Goal: Transaction & Acquisition: Purchase product/service

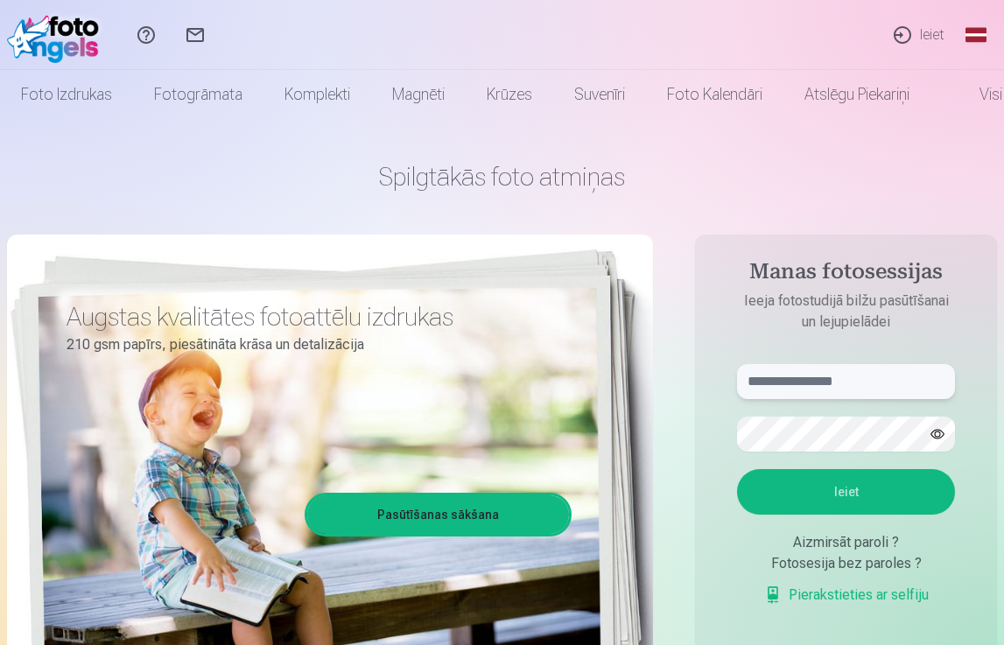
click at [800, 379] on input "text" at bounding box center [846, 381] width 218 height 35
type input "**********"
click at [853, 486] on button "Ieiet" at bounding box center [846, 492] width 218 height 46
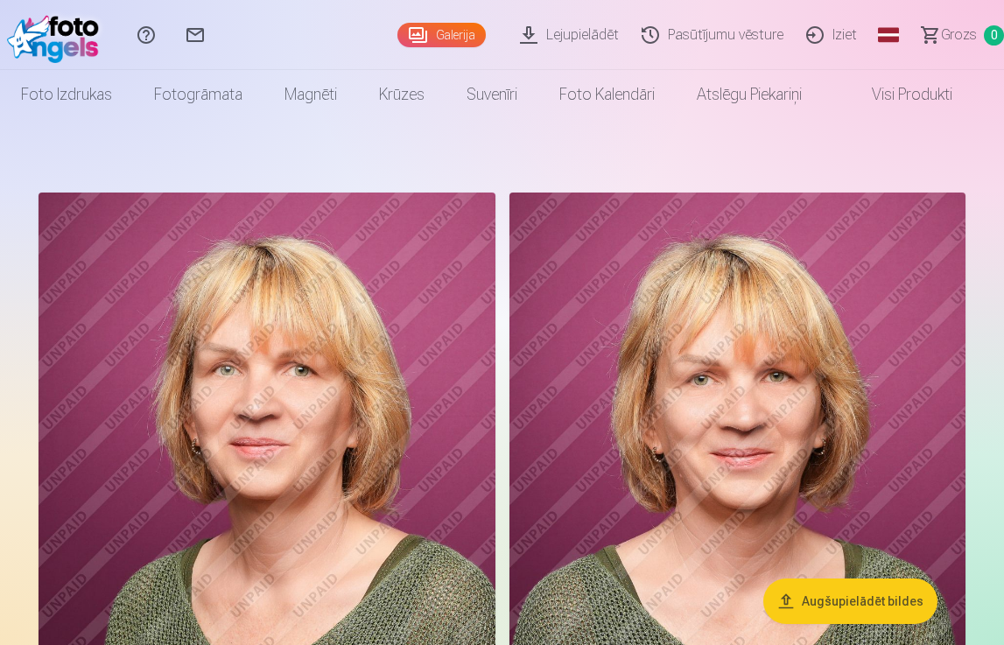
click at [921, 95] on link "Visi produkti" at bounding box center [898, 94] width 151 height 49
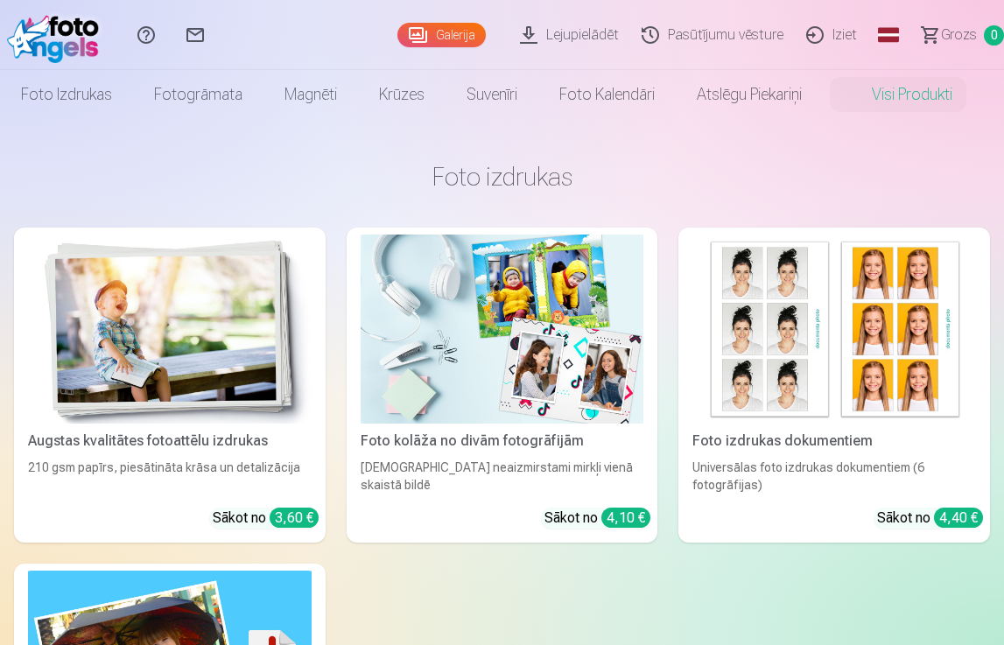
click at [453, 31] on link "Galerija" at bounding box center [442, 35] width 88 height 25
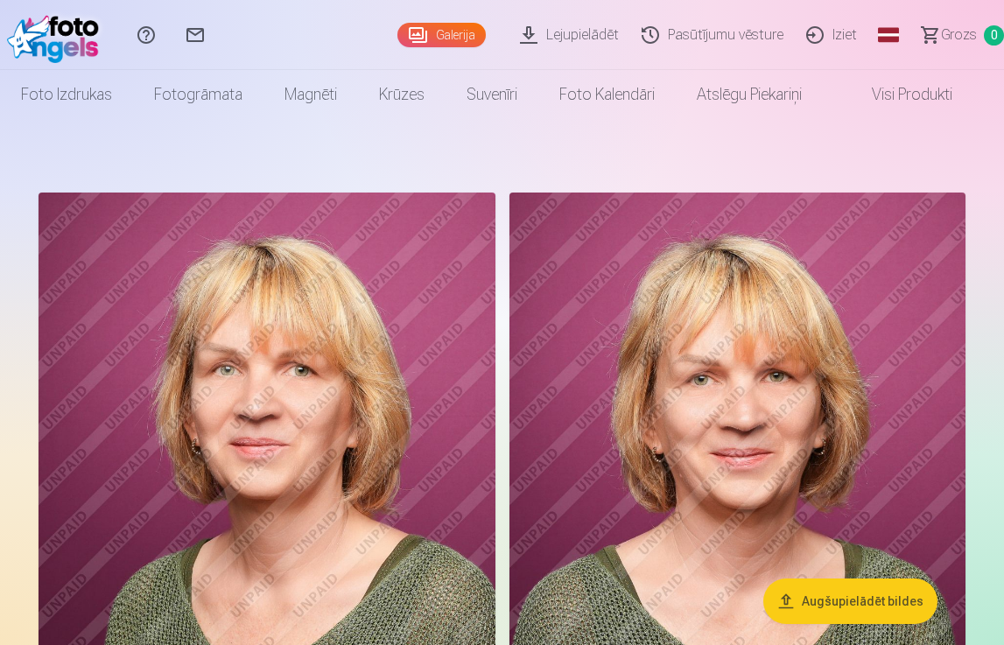
click at [442, 28] on link "Galerija" at bounding box center [442, 35] width 88 height 25
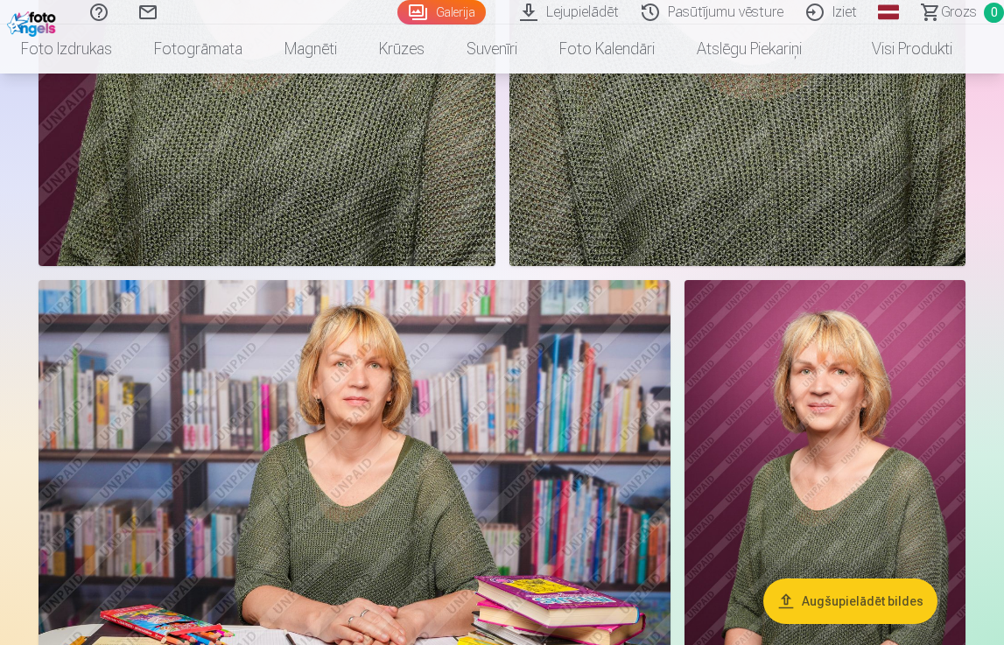
scroll to position [613, 0]
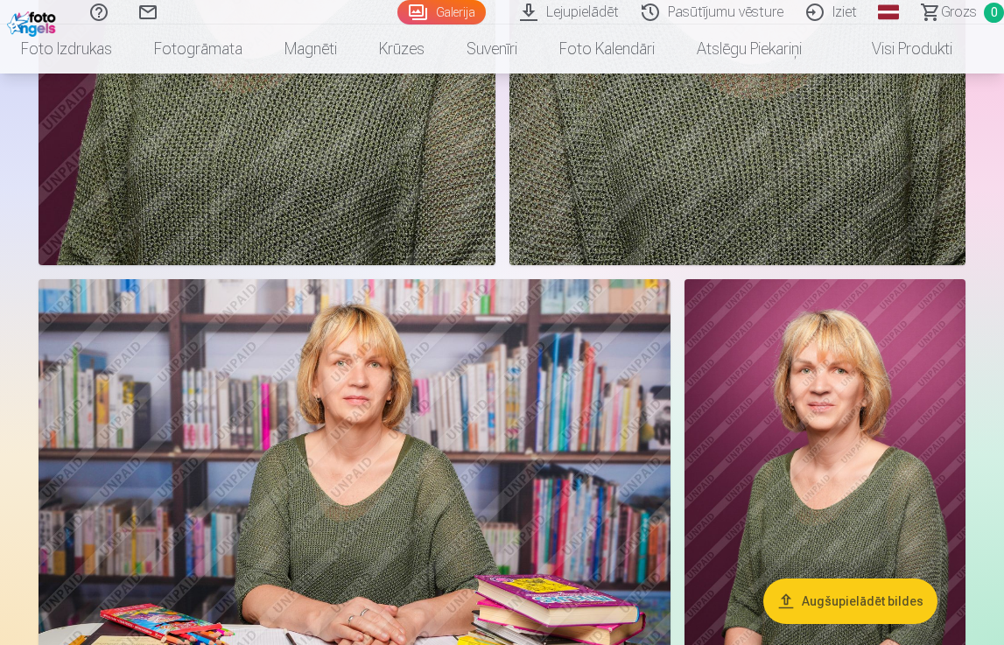
click at [388, 468] on img at bounding box center [355, 489] width 632 height 421
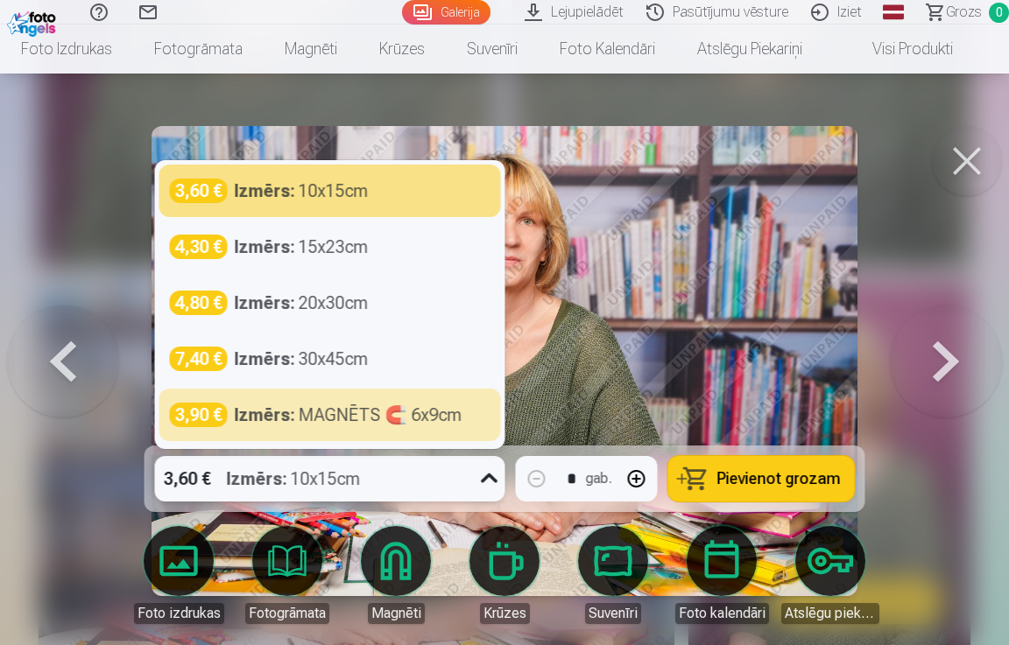
click at [943, 355] on button at bounding box center [946, 361] width 112 height 134
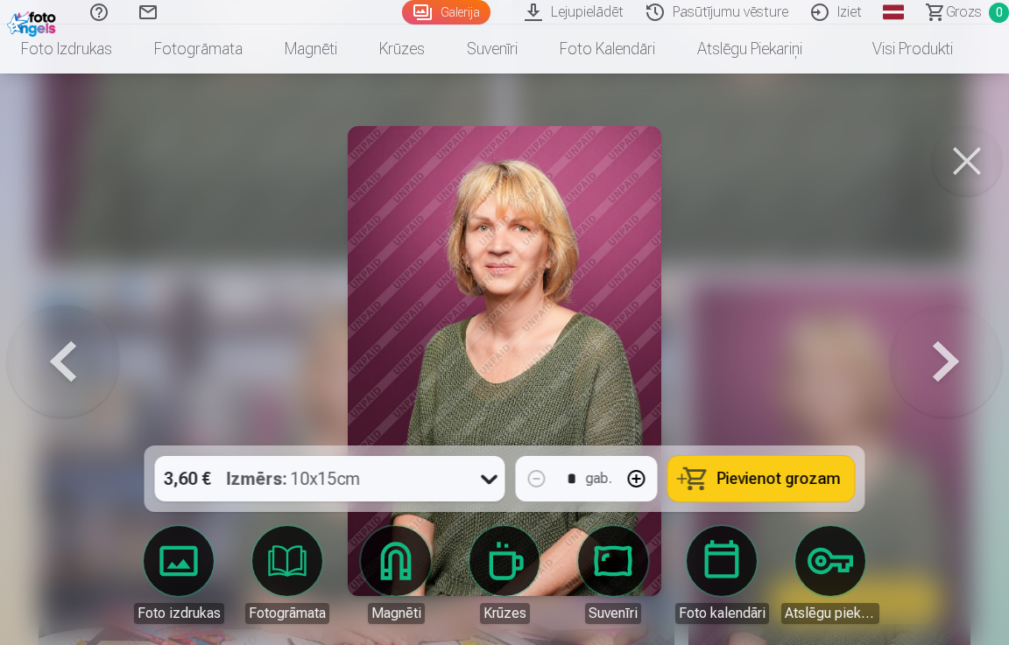
click at [943, 355] on button at bounding box center [946, 361] width 112 height 134
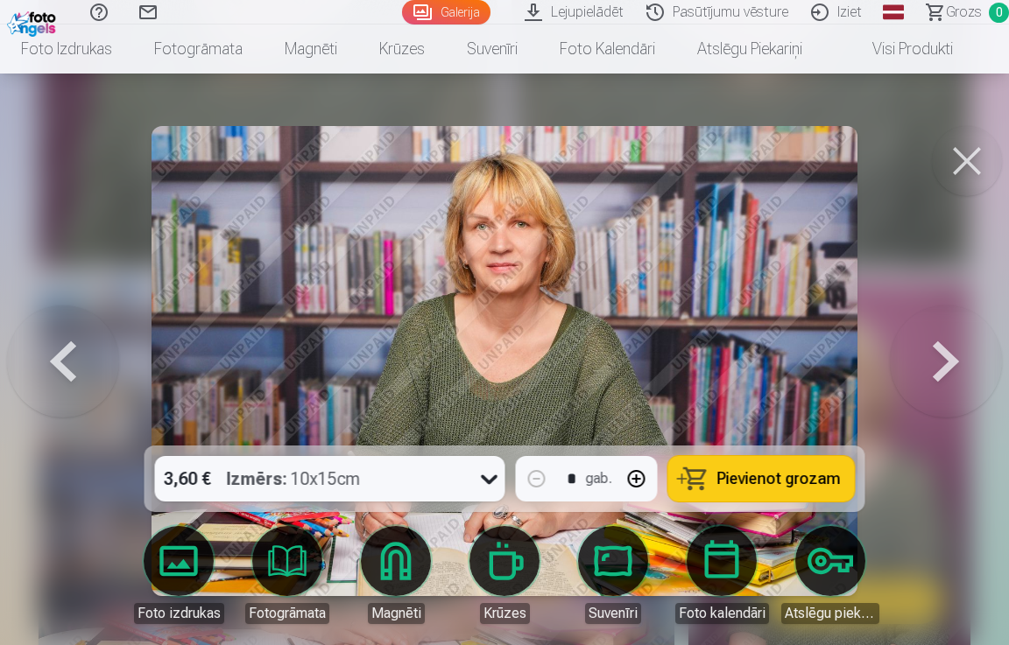
click at [942, 355] on button at bounding box center [946, 361] width 112 height 134
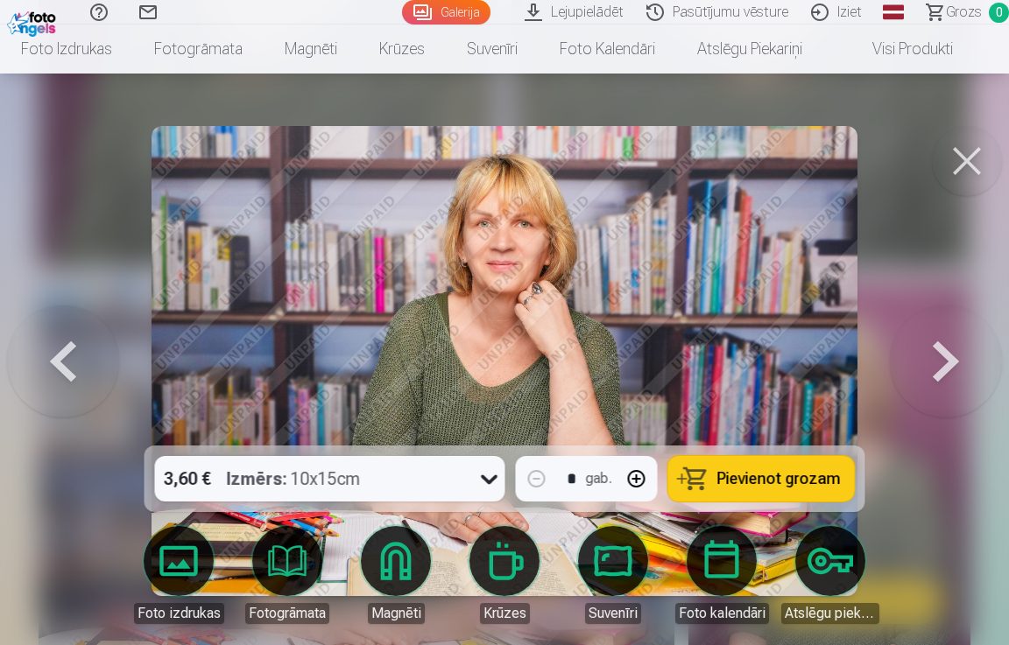
click at [942, 355] on button at bounding box center [946, 361] width 112 height 134
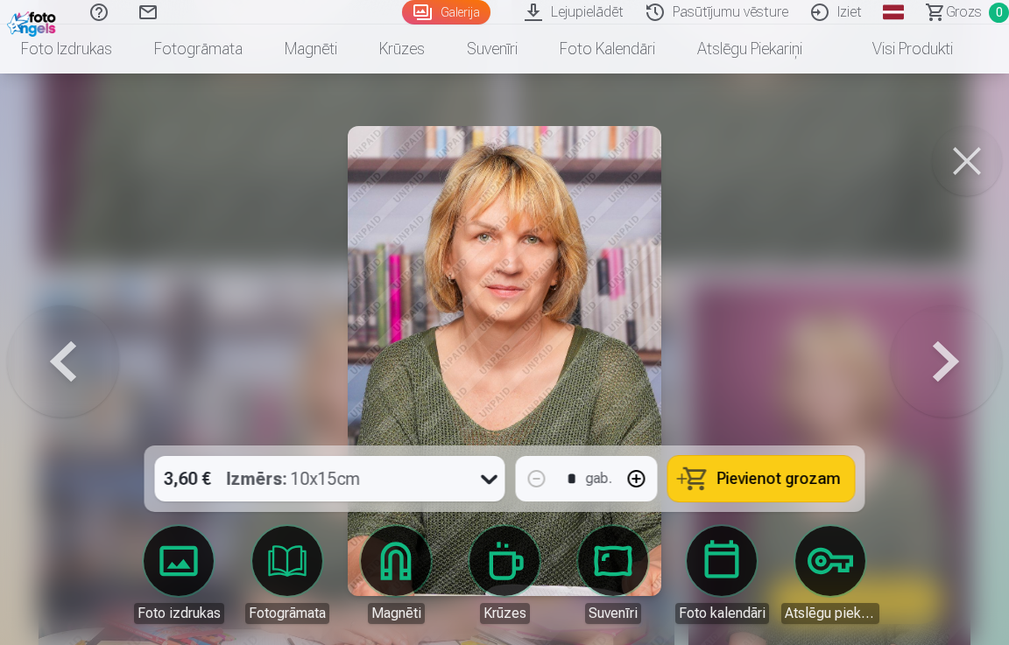
click at [942, 355] on button at bounding box center [946, 361] width 112 height 134
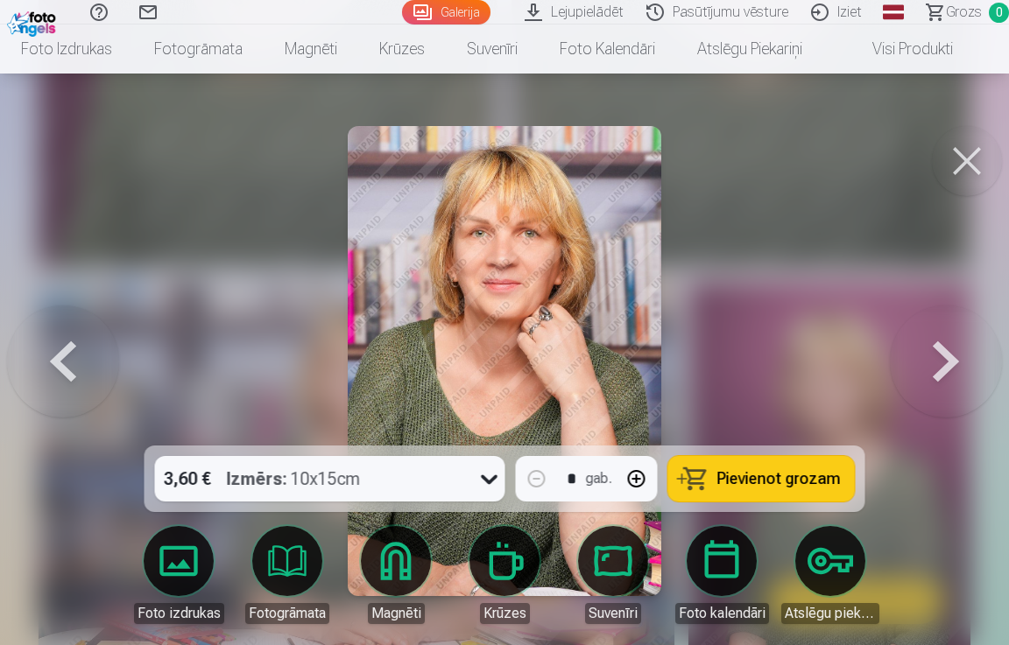
click at [942, 355] on button at bounding box center [946, 361] width 112 height 134
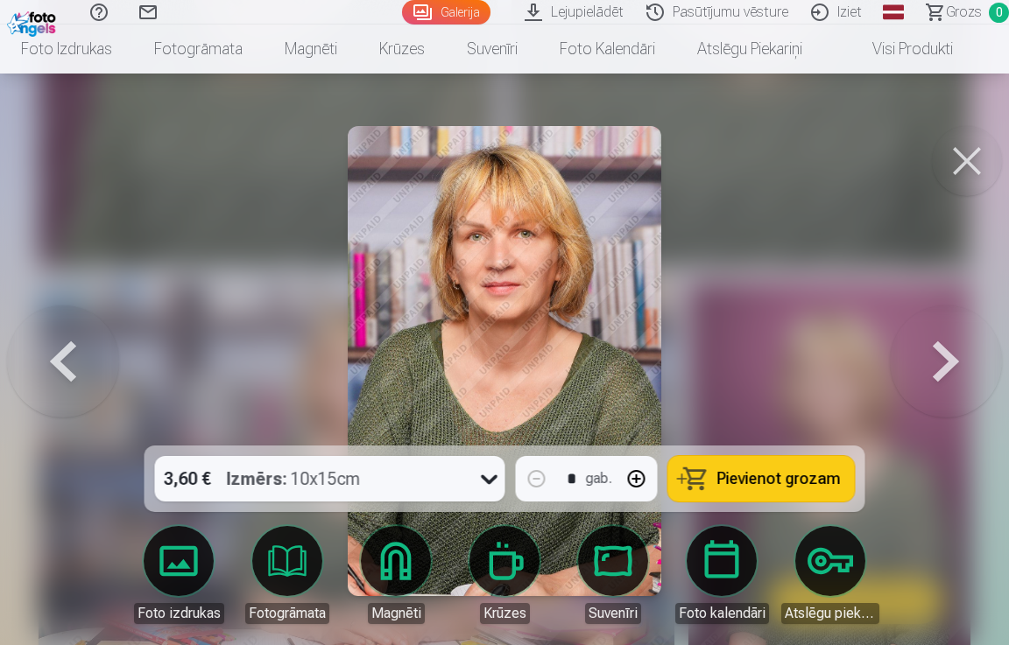
click at [942, 355] on button at bounding box center [946, 361] width 112 height 134
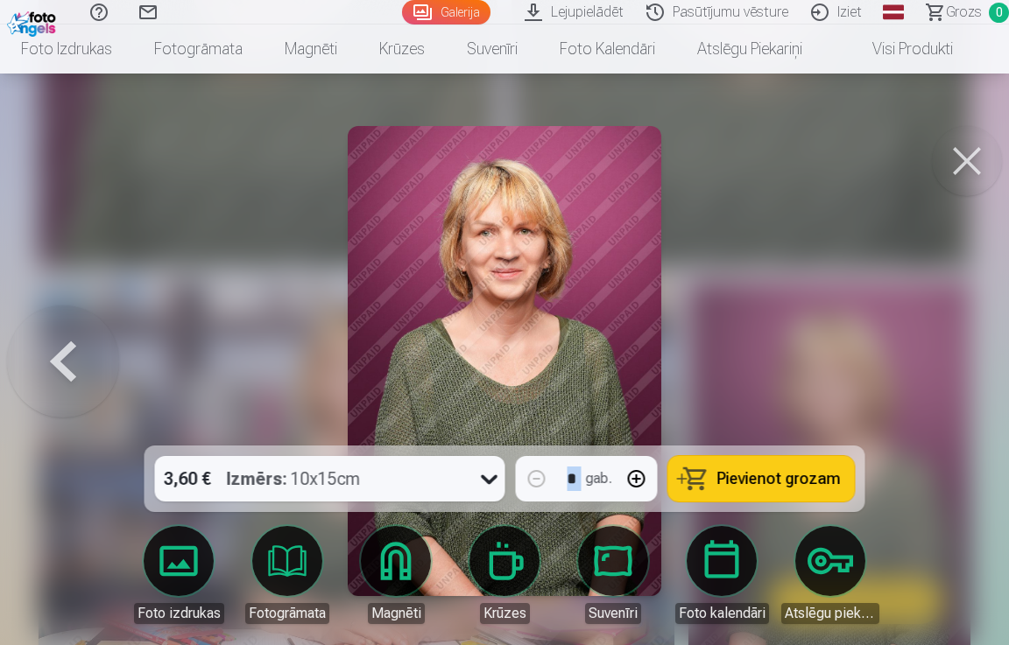
click at [942, 355] on div at bounding box center [504, 322] width 1009 height 645
click at [942, 355] on img at bounding box center [829, 494] width 282 height 424
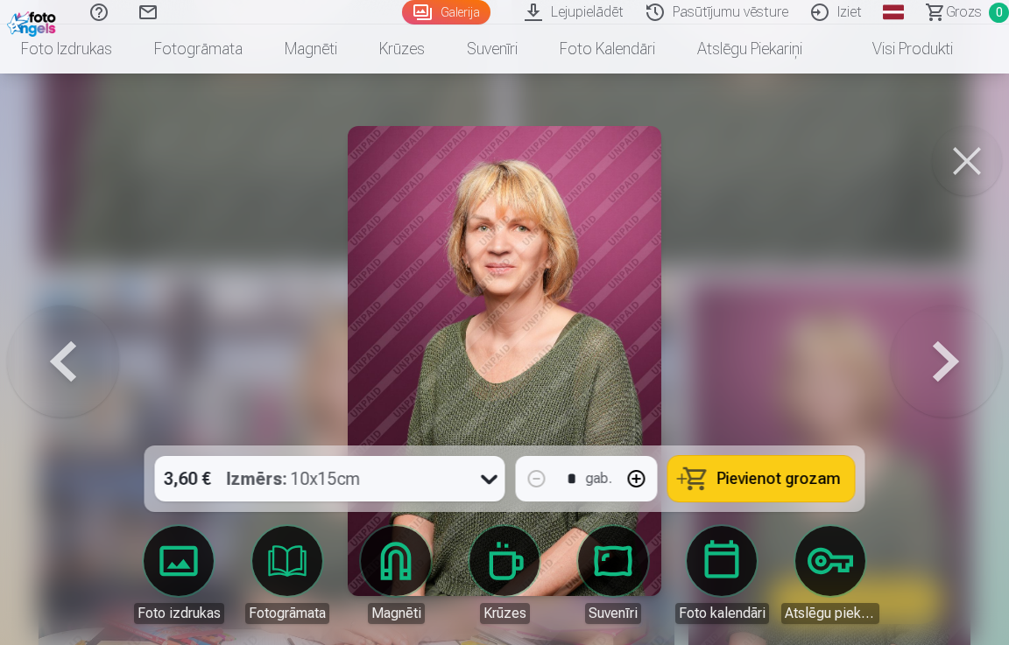
click at [942, 355] on button at bounding box center [946, 361] width 112 height 134
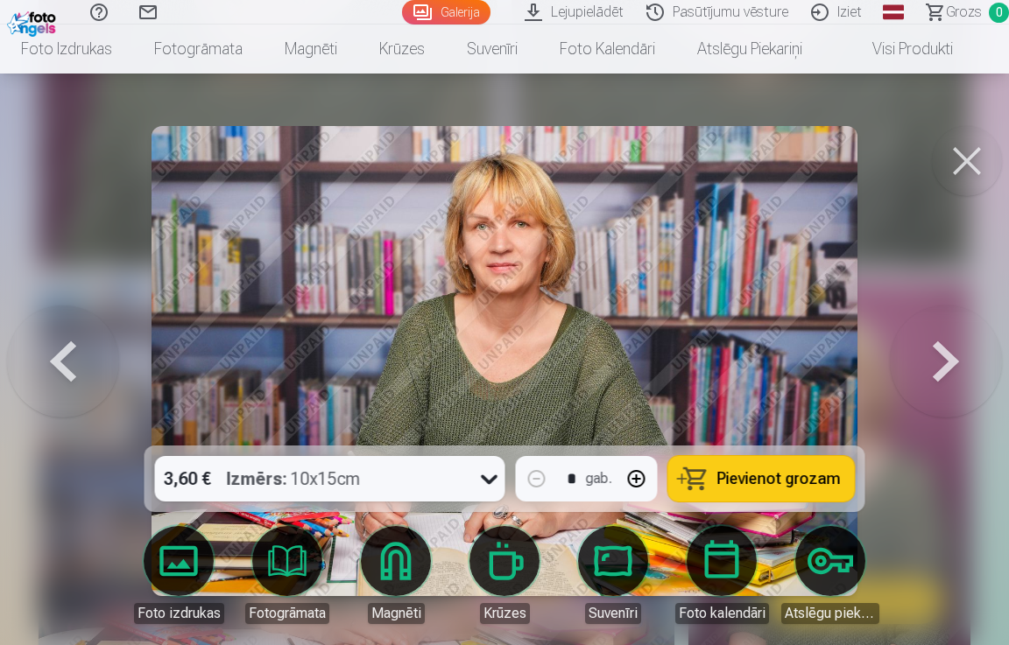
click at [942, 355] on button at bounding box center [946, 361] width 112 height 134
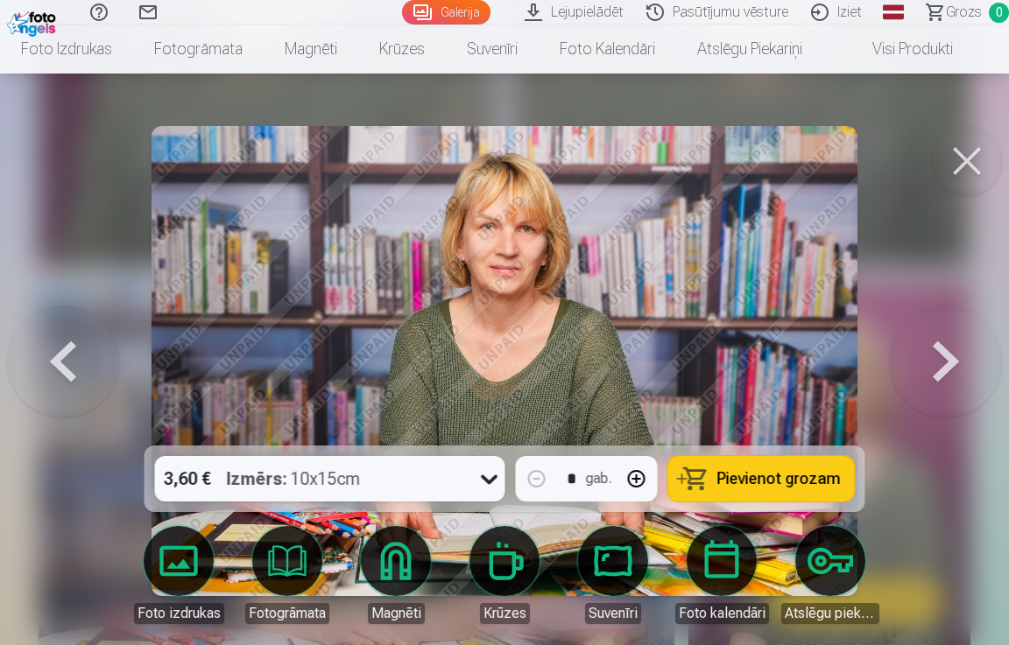
click at [942, 355] on button at bounding box center [946, 361] width 112 height 134
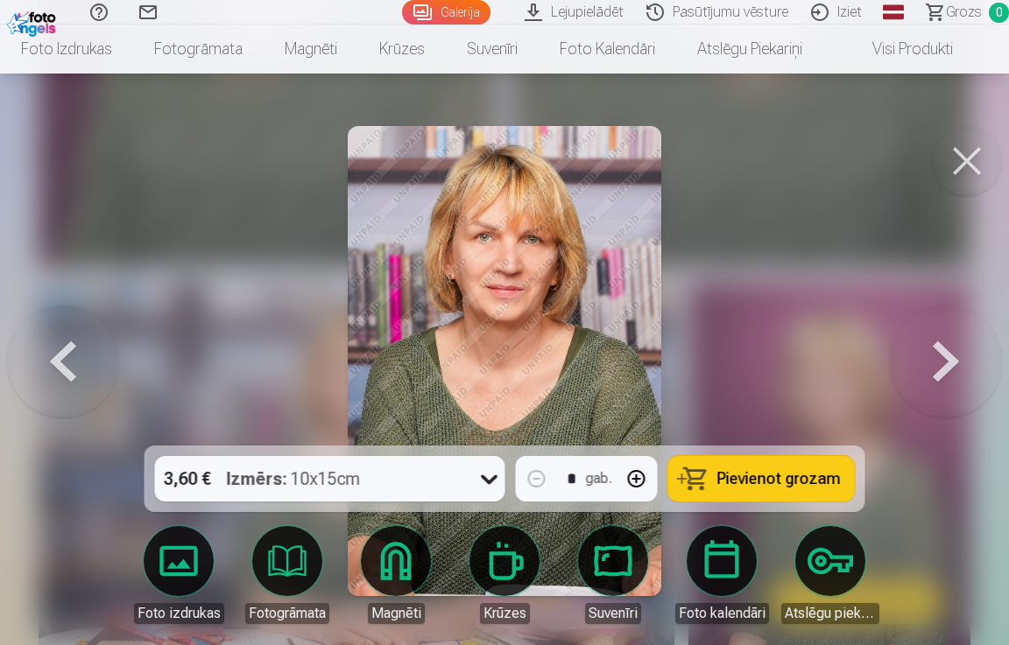
click at [942, 355] on button at bounding box center [946, 361] width 112 height 134
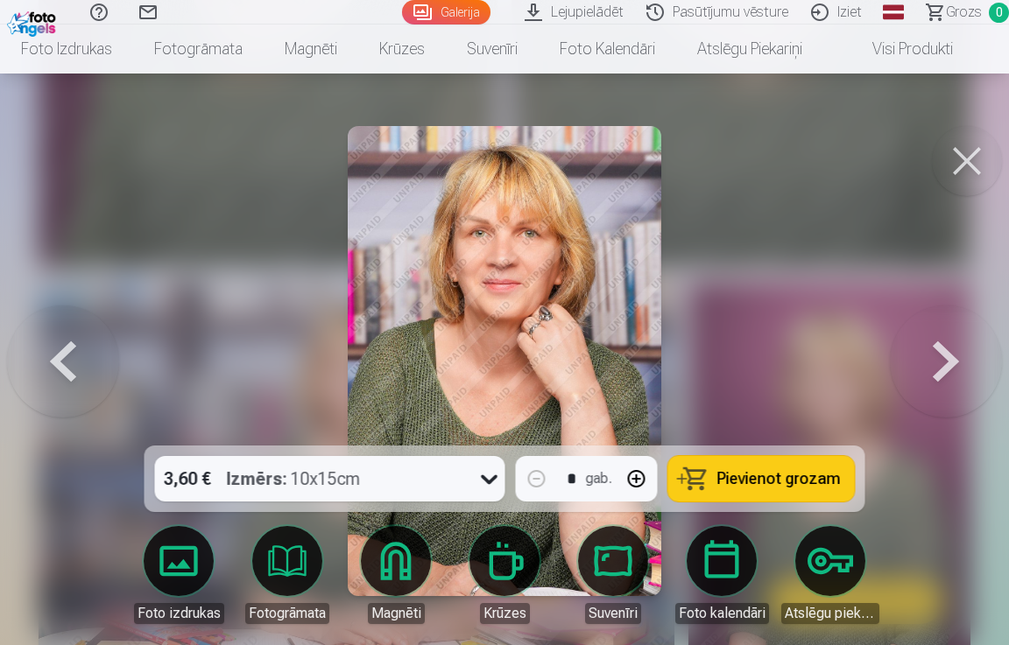
click at [942, 355] on button at bounding box center [946, 361] width 112 height 134
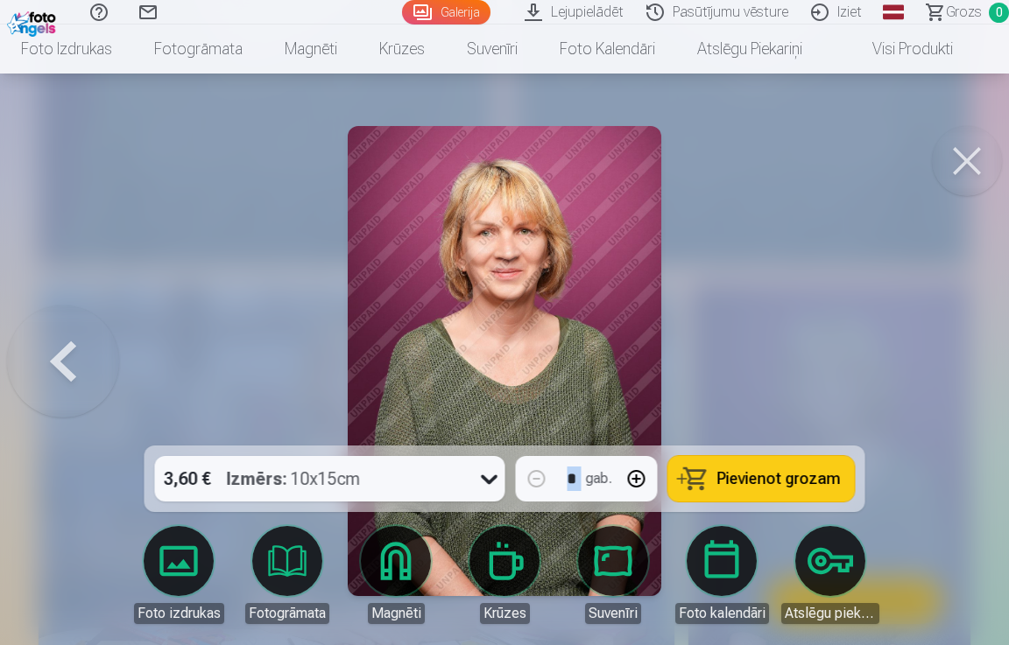
click at [942, 355] on div at bounding box center [504, 322] width 1009 height 645
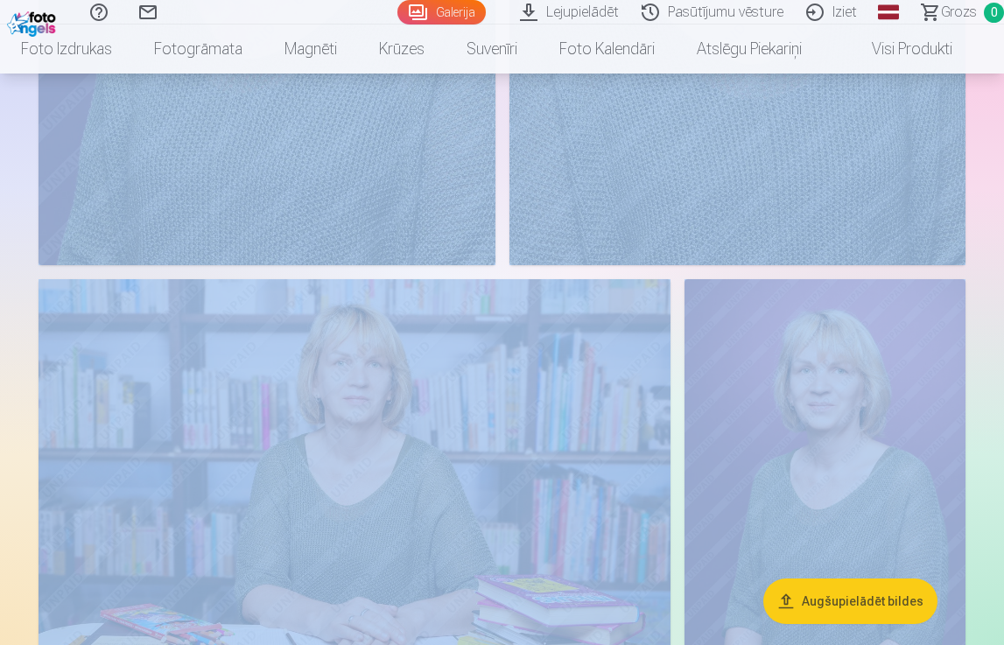
click at [942, 355] on img at bounding box center [825, 490] width 281 height 422
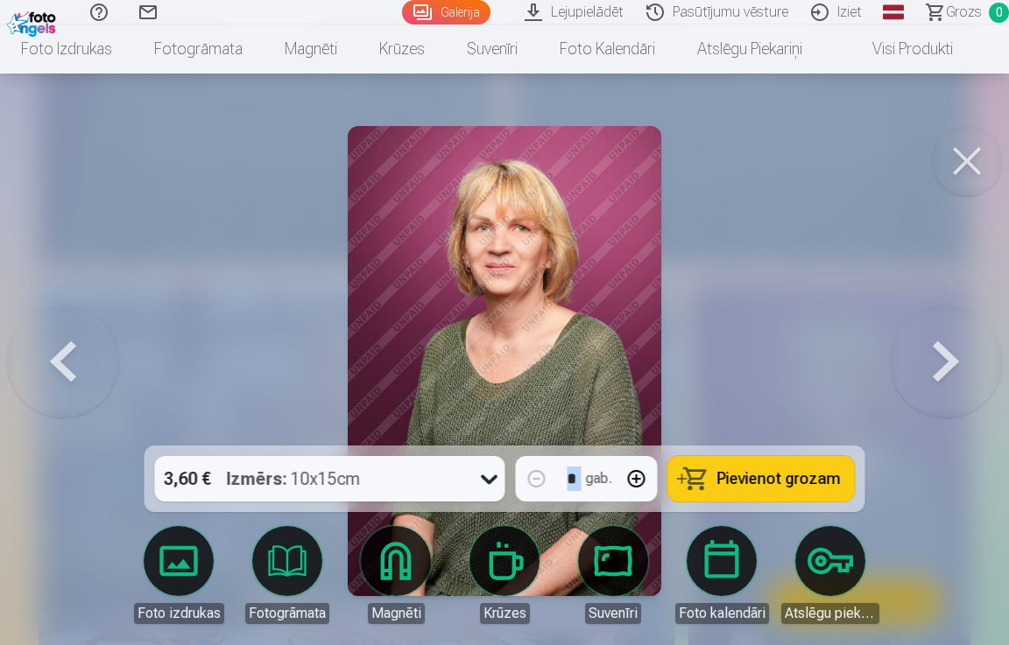
click at [962, 172] on button at bounding box center [967, 161] width 70 height 70
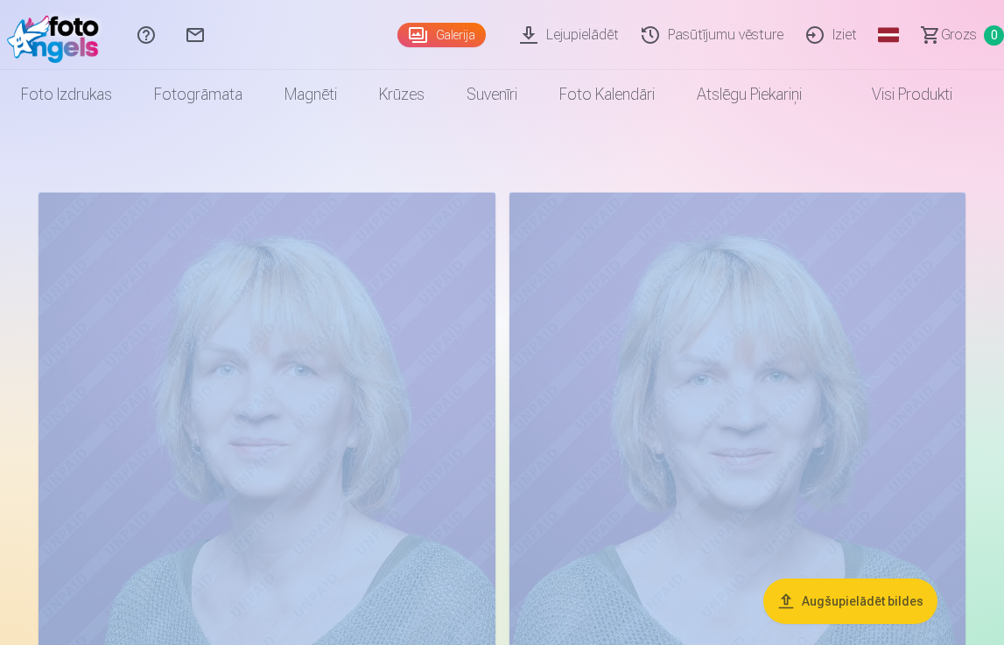
click at [837, 35] on link "Iziet" at bounding box center [835, 35] width 74 height 70
